Goal: Task Accomplishment & Management: Manage account settings

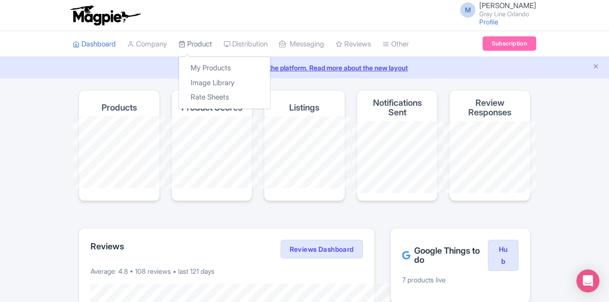
click at [179, 45] on link "Product" at bounding box center [196, 44] width 34 height 26
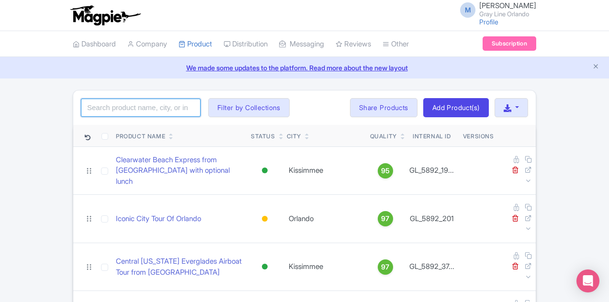
click at [82, 106] on input "search" at bounding box center [141, 108] width 120 height 18
type input "kennedy"
click button "Search" at bounding box center [0, 0] width 0 height 0
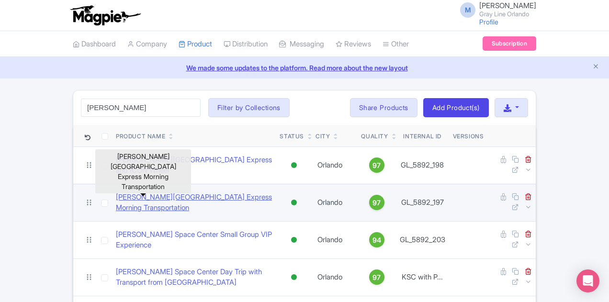
drag, startPoint x: 195, startPoint y: 187, endPoint x: 197, endPoint y: 195, distance: 8.4
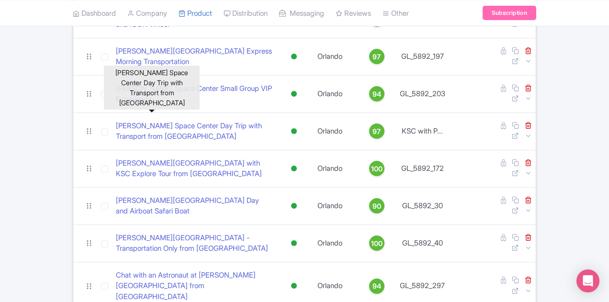
scroll to position [192, 0]
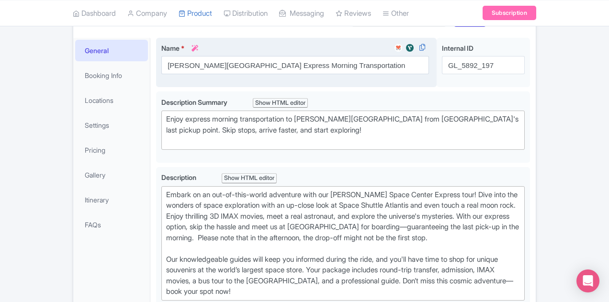
scroll to position [48, 0]
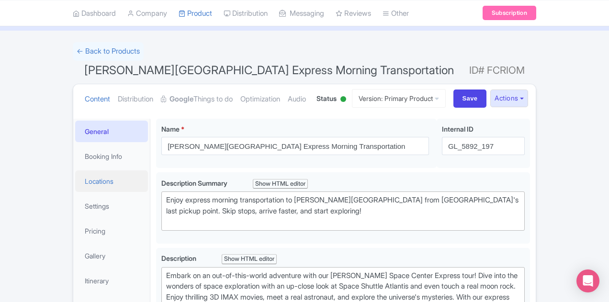
click at [75, 185] on link "Locations" at bounding box center [111, 181] width 73 height 22
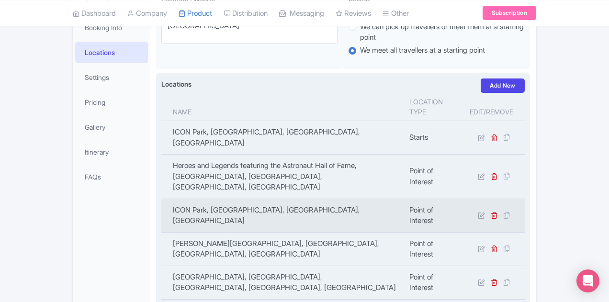
scroll to position [192, 0]
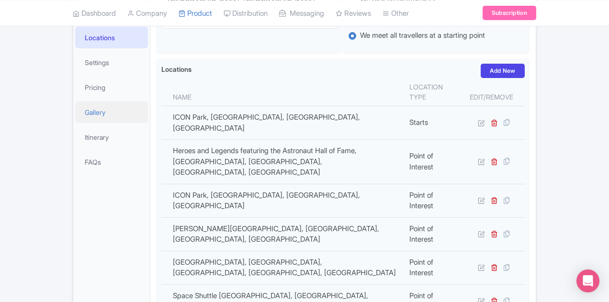
click at [75, 109] on link "Gallery" at bounding box center [111, 113] width 73 height 22
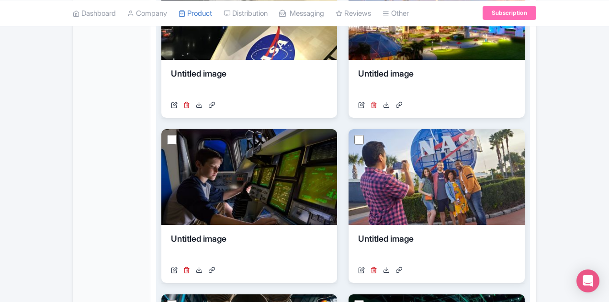
scroll to position [622, 0]
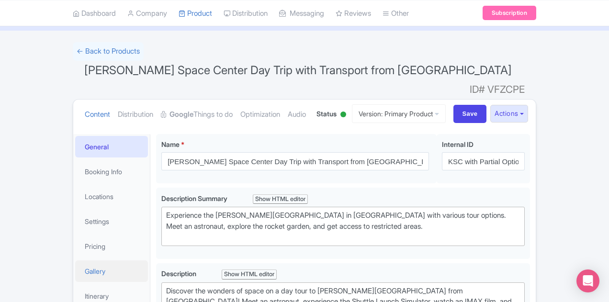
scroll to position [96, 0]
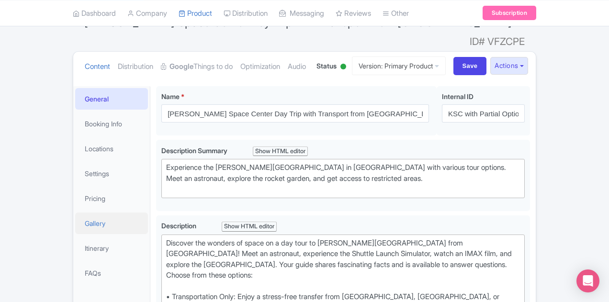
click at [75, 214] on link "Gallery" at bounding box center [111, 224] width 73 height 22
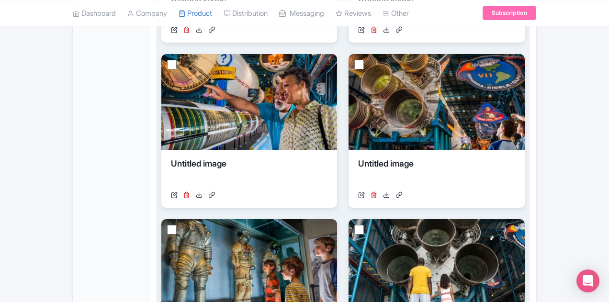
scroll to position [688, 0]
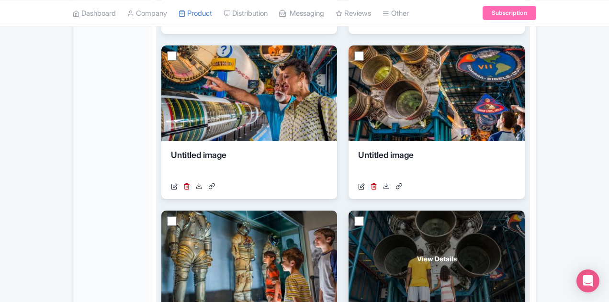
click at [349, 211] on div "View Details" at bounding box center [437, 259] width 176 height 96
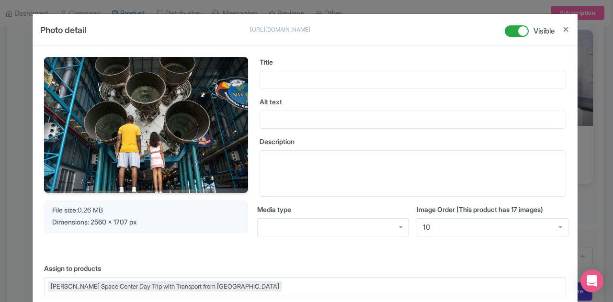
click at [568, 30] on div "Photo detail https://res.cloudinary.com/hfyvkoyi1/image/upload/v1677003670/lapg…" at bounding box center [305, 30] width 545 height 32
click at [566, 30] on button "Close" at bounding box center [566, 29] width 8 height 12
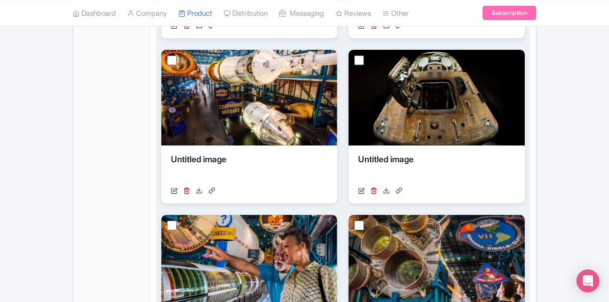
scroll to position [496, 0]
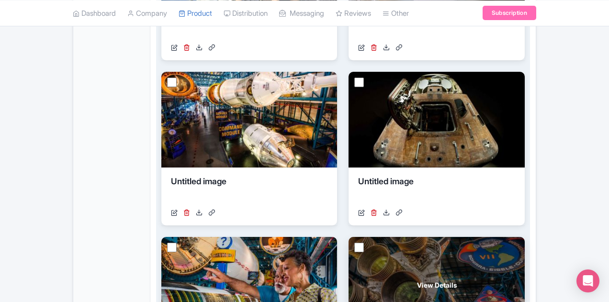
click at [417, 280] on span "View Details" at bounding box center [437, 285] width 40 height 10
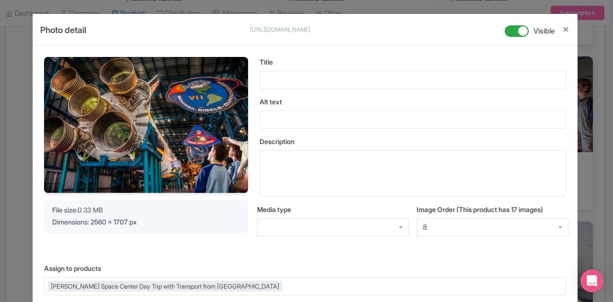
click at [559, 31] on div at bounding box center [561, 33] width 15 height 23
click at [562, 28] on button "Close" at bounding box center [566, 29] width 8 height 12
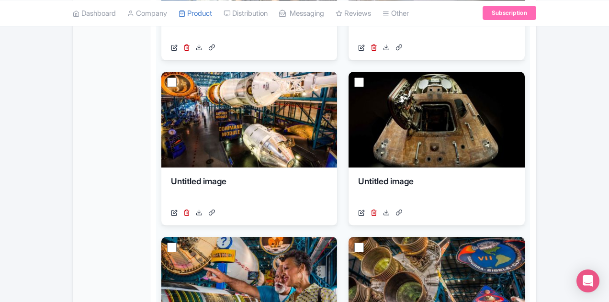
click at [73, 140] on div "General Booking Info Locations Settings Pricing Gallery Itinerary FAQs" at bounding box center [111, 267] width 77 height 1162
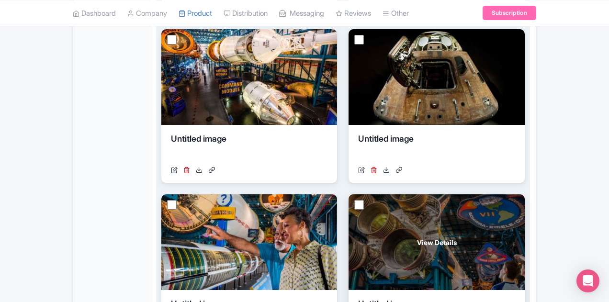
scroll to position [622, 0]
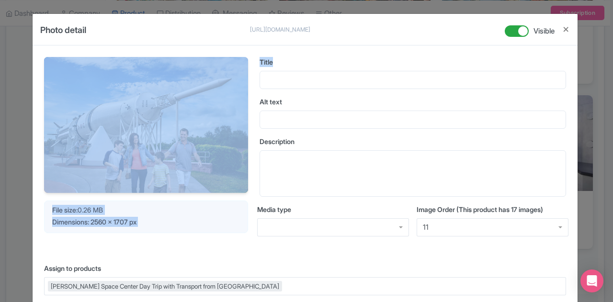
drag, startPoint x: 570, startPoint y: 24, endPoint x: 536, endPoint y: 69, distance: 56.8
click at [536, 69] on form "Photo detail https://res.cloudinary.com/hfyvkoyi1/image/upload/v1677003668/xbrh…" at bounding box center [305, 268] width 545 height 508
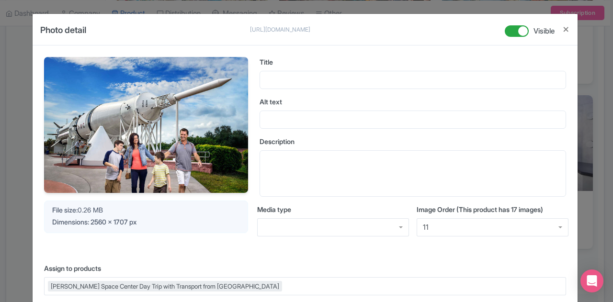
click at [570, 31] on div "Photo detail https://res.cloudinary.com/hfyvkoyi1/image/upload/v1677003668/xbrh…" at bounding box center [305, 30] width 545 height 32
click at [566, 30] on button "Close" at bounding box center [566, 29] width 8 height 12
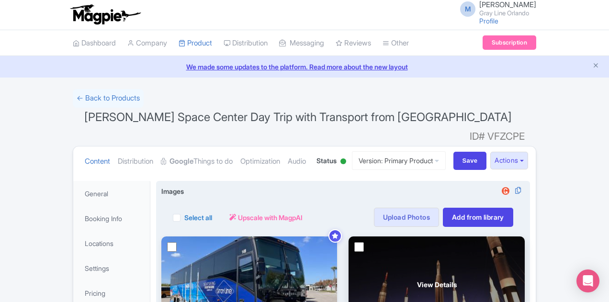
scroll to position [0, 0]
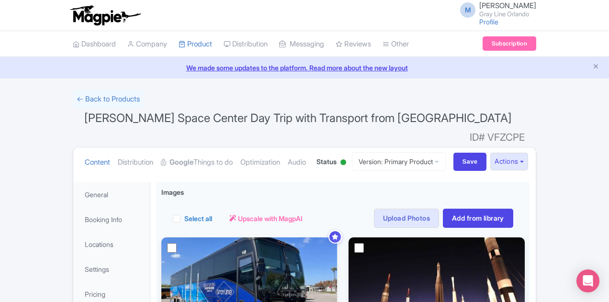
click at [297, 147] on ul "Content Distribution Google Things to do Optimization Audio" at bounding box center [194, 161] width 226 height 29
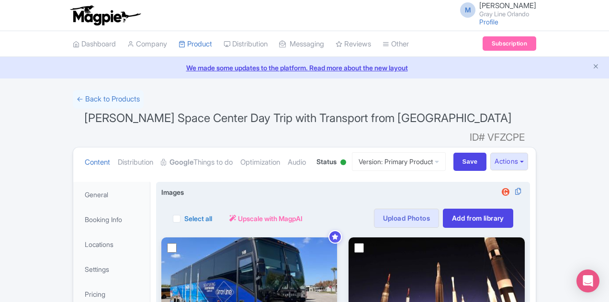
click at [208, 247] on div "View Details" at bounding box center [249, 285] width 176 height 96
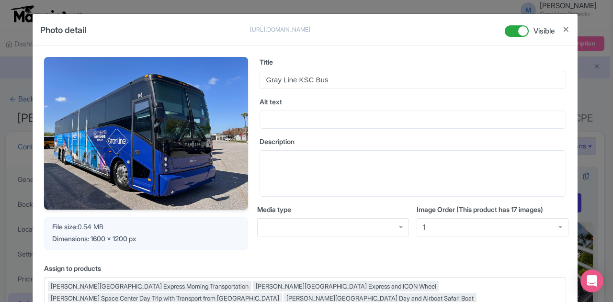
click at [560, 32] on div at bounding box center [561, 33] width 15 height 23
click at [566, 30] on button "Close" at bounding box center [566, 29] width 8 height 12
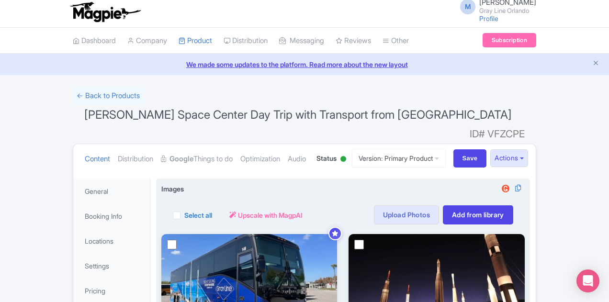
scroll to position [192, 0]
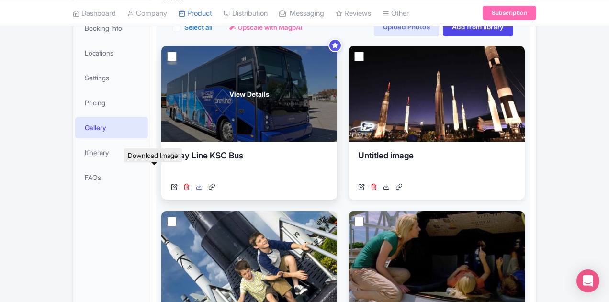
click at [196, 183] on icon at bounding box center [199, 186] width 7 height 7
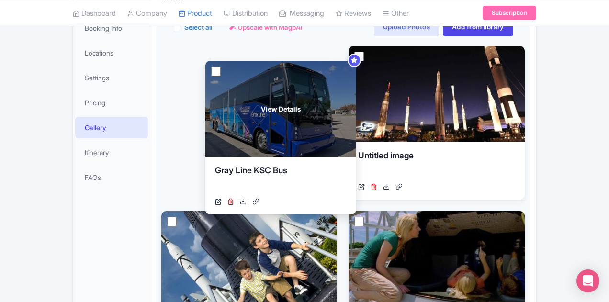
drag, startPoint x: 227, startPoint y: 91, endPoint x: 262, endPoint y: 76, distance: 38.6
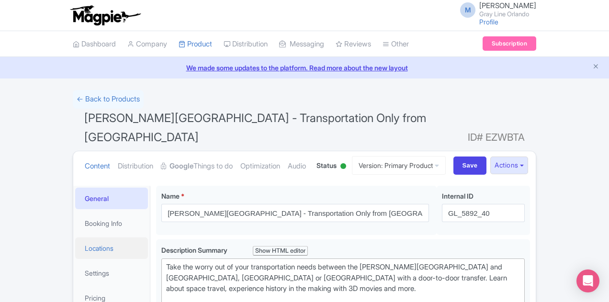
scroll to position [144, 0]
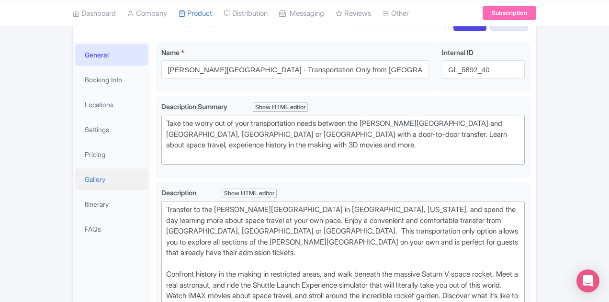
click at [75, 169] on link "Gallery" at bounding box center [111, 180] width 73 height 22
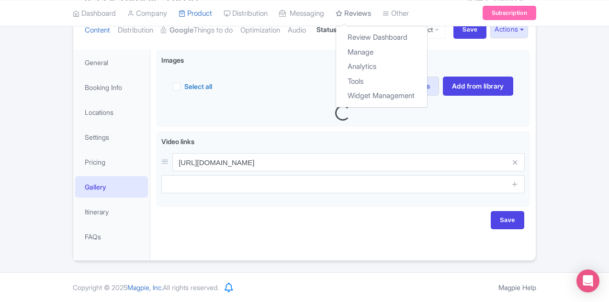
scroll to position [116, 0]
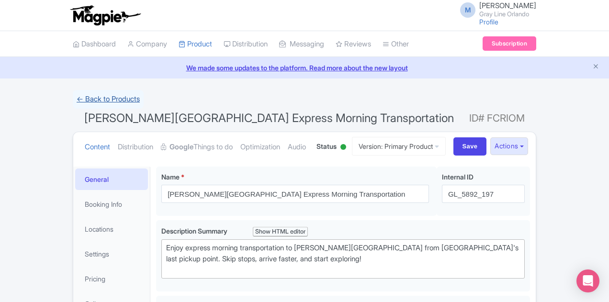
click at [73, 104] on link "← Back to Products" at bounding box center [108, 99] width 71 height 19
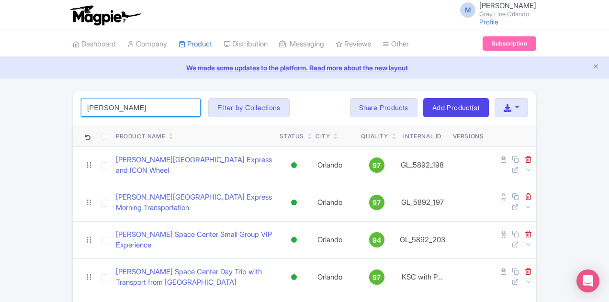
click at [81, 100] on input "kennedy" at bounding box center [141, 108] width 120 height 18
type input "chat"
click button "Search" at bounding box center [0, 0] width 0 height 0
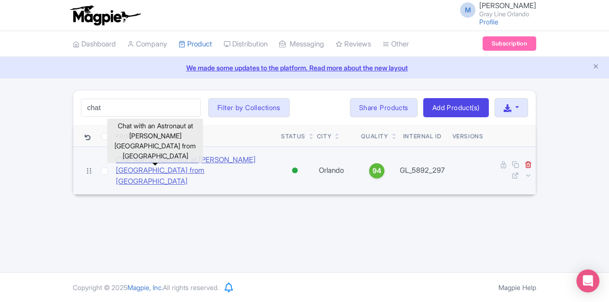
click at [136, 164] on link "Chat with an Astronaut at Kennedy Space Center from Orlando" at bounding box center [195, 171] width 158 height 33
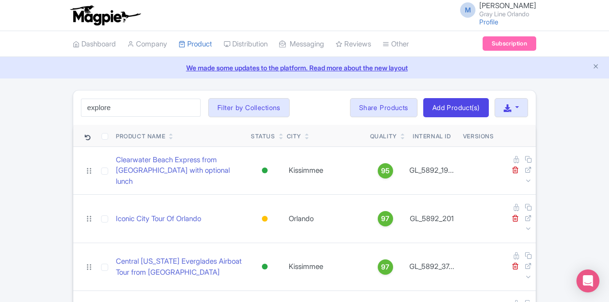
type input "explore"
click button "Search" at bounding box center [0, 0] width 0 height 0
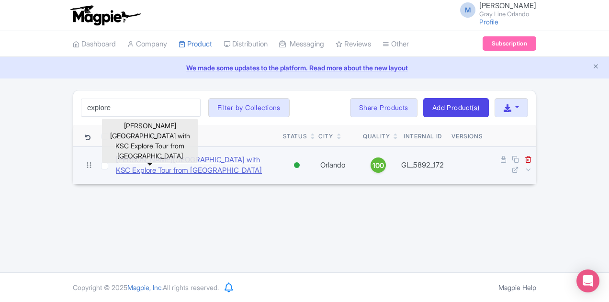
click at [208, 159] on link "[PERSON_NAME][GEOGRAPHIC_DATA] with KSC Explore Tour from [GEOGRAPHIC_DATA]" at bounding box center [195, 166] width 159 height 22
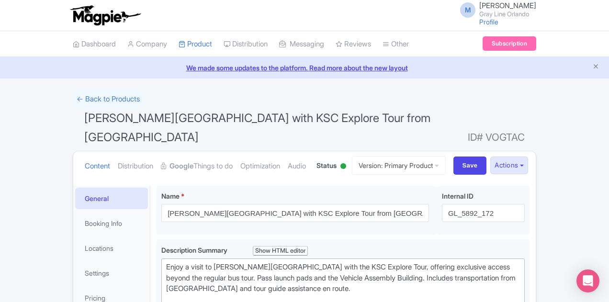
scroll to position [96, 0]
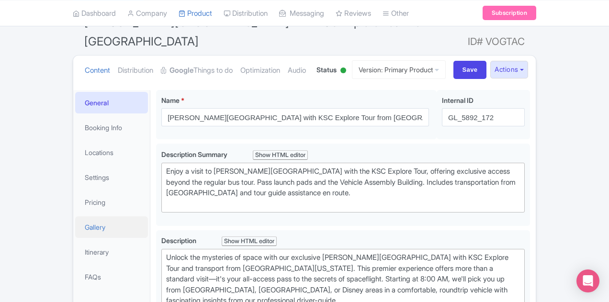
click at [75, 216] on link "Gallery" at bounding box center [111, 227] width 73 height 22
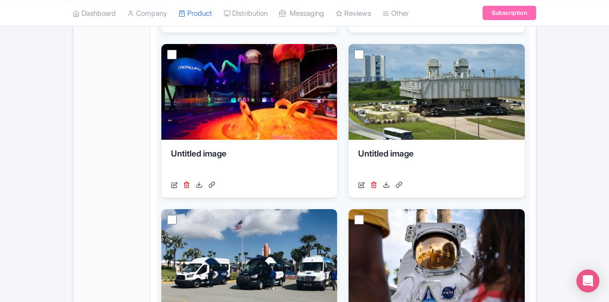
scroll to position [643, 0]
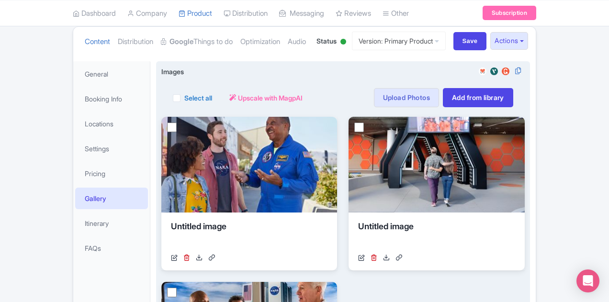
scroll to position [123, 0]
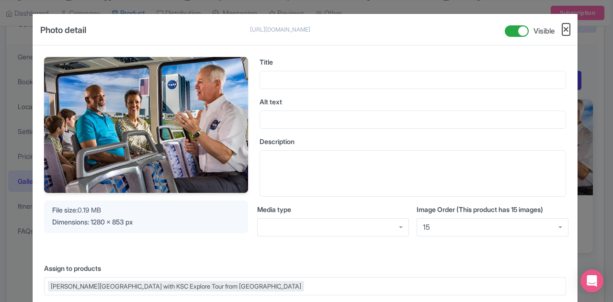
click at [567, 31] on button "Close" at bounding box center [566, 29] width 8 height 12
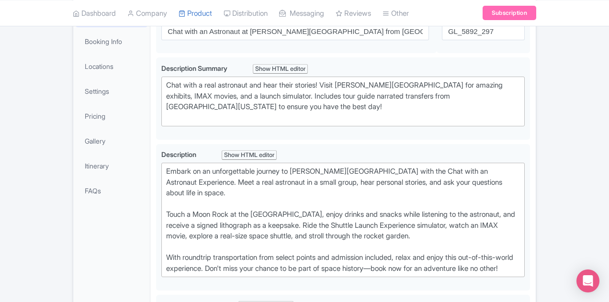
scroll to position [96, 0]
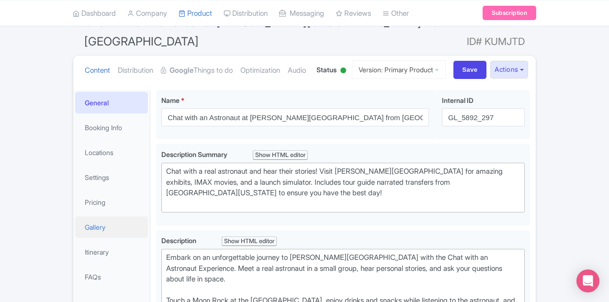
click at [75, 218] on link "Gallery" at bounding box center [111, 227] width 73 height 22
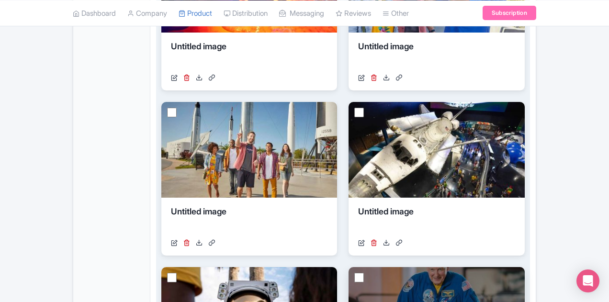
scroll to position [735, 0]
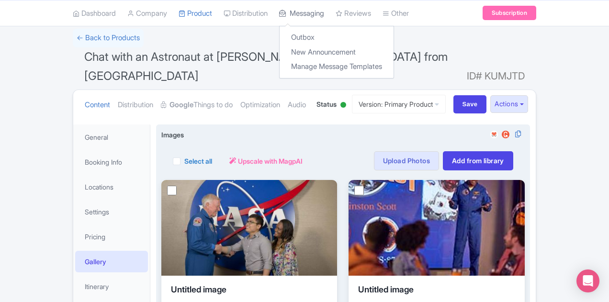
scroll to position [49, 0]
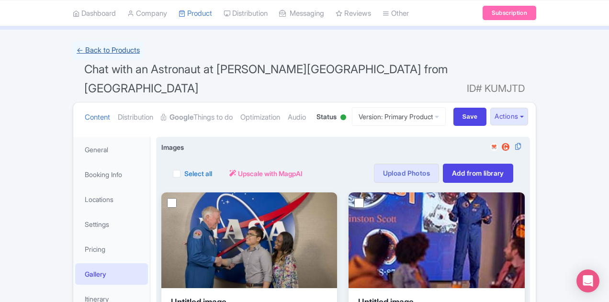
click at [73, 57] on link "← Back to Products" at bounding box center [108, 50] width 71 height 19
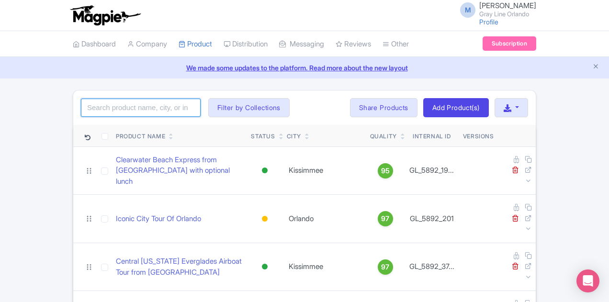
click at [81, 107] on input "search" at bounding box center [141, 108] width 120 height 18
type input "airboat"
click button "Search" at bounding box center [0, 0] width 0 height 0
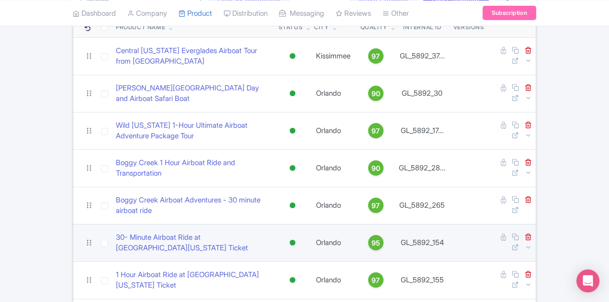
scroll to position [28, 0]
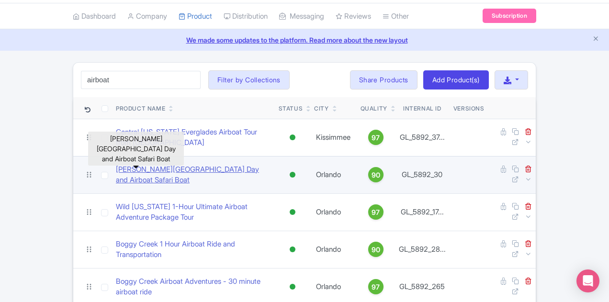
click at [196, 164] on link "[PERSON_NAME][GEOGRAPHIC_DATA] Day and Airboat Safari Boat" at bounding box center [193, 175] width 155 height 22
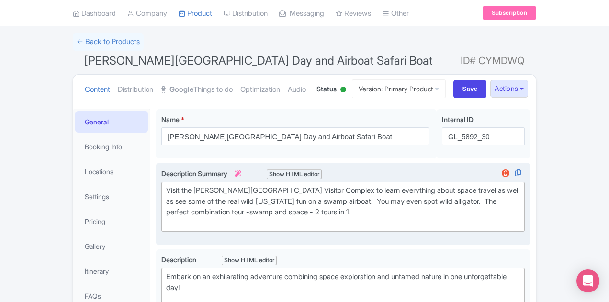
scroll to position [144, 0]
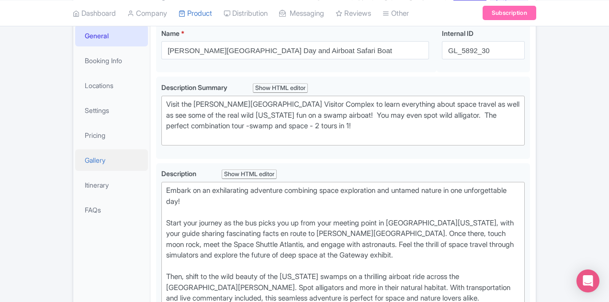
click at [75, 166] on link "Gallery" at bounding box center [111, 160] width 73 height 22
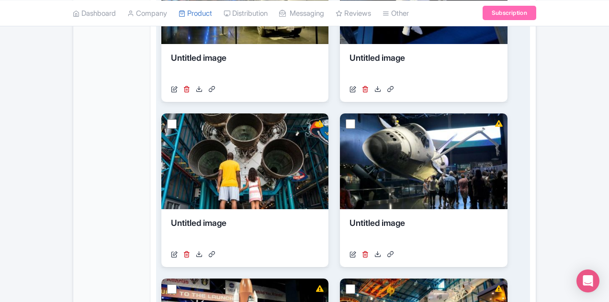
scroll to position [670, 0]
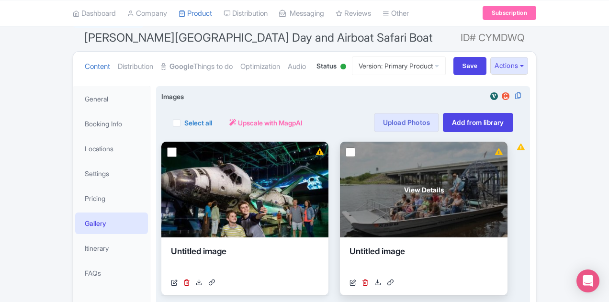
scroll to position [75, 0]
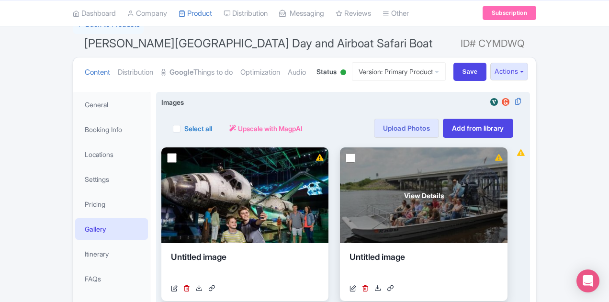
click at [356, 225] on div "View Details" at bounding box center [423, 195] width 167 height 96
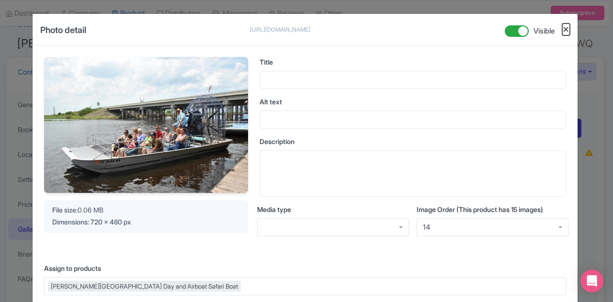
click at [564, 24] on button "Close" at bounding box center [566, 29] width 8 height 12
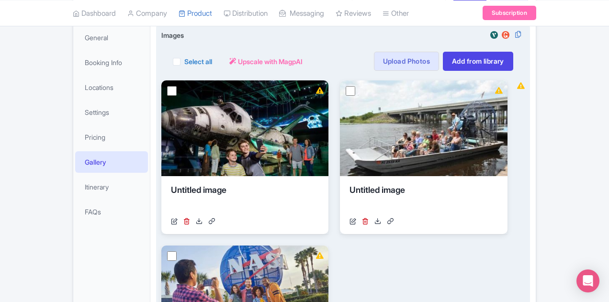
scroll to position [170, 0]
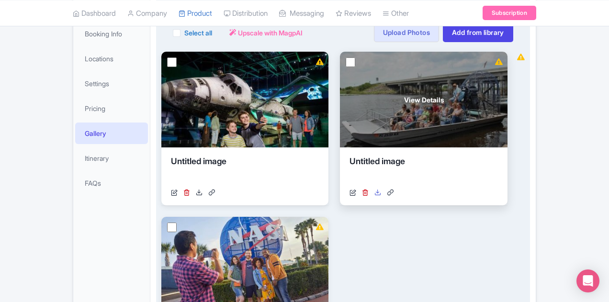
click at [374, 189] on icon at bounding box center [377, 192] width 7 height 7
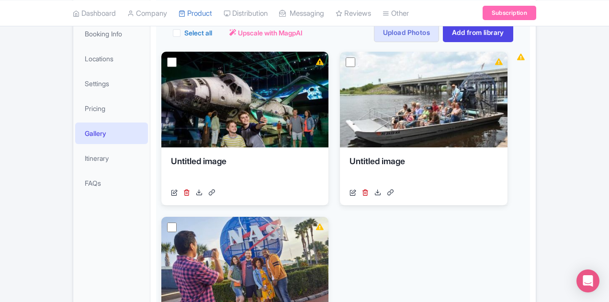
click at [67, 104] on div "← Back to Products [PERSON_NAME][GEOGRAPHIC_DATA] Day and Airboat Safari Boat I…" at bounding box center [304, 222] width 475 height 604
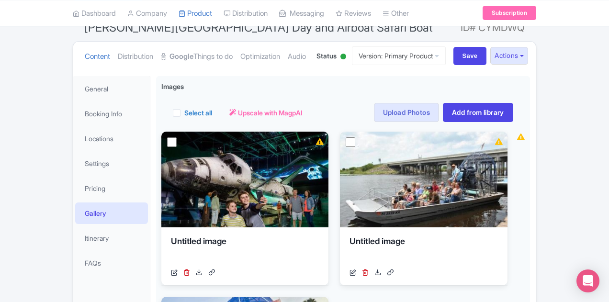
scroll to position [0, 0]
